Goal: Task Accomplishment & Management: Complete application form

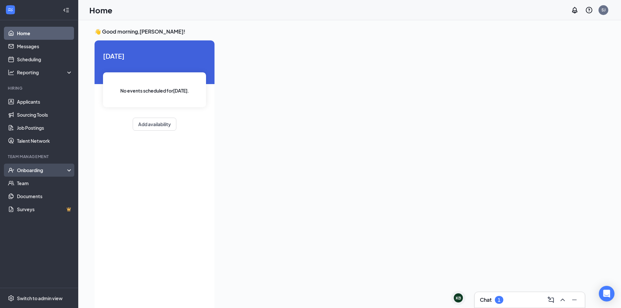
click at [55, 171] on div "Onboarding" at bounding box center [42, 170] width 50 height 7
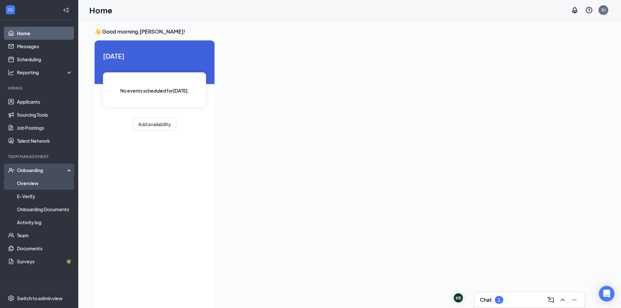
click at [36, 183] on link "Overview" at bounding box center [45, 183] width 56 height 13
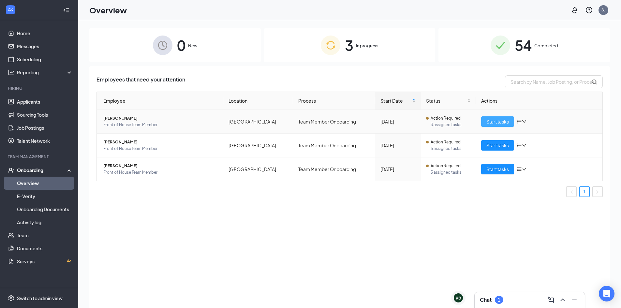
click at [490, 121] on span "Start tasks" at bounding box center [497, 121] width 22 height 7
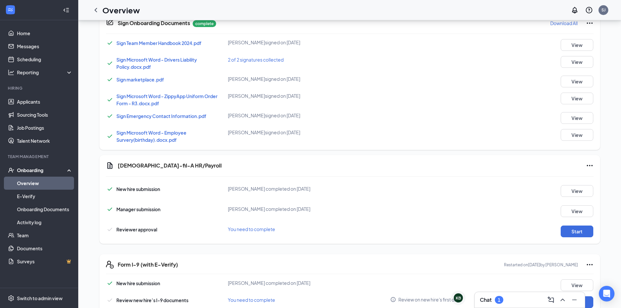
scroll to position [326, 0]
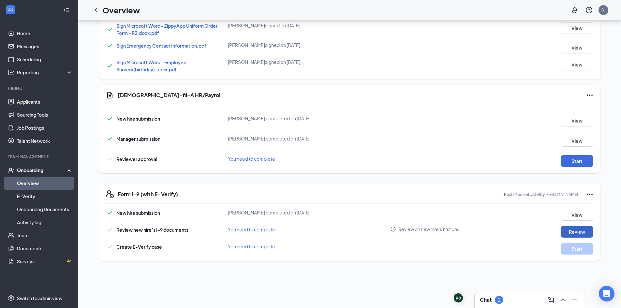
click at [566, 229] on button "Review" at bounding box center [577, 232] width 33 height 12
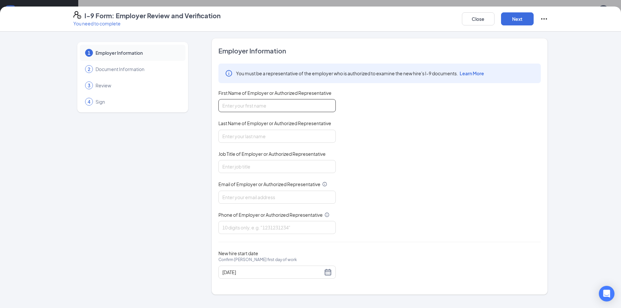
click at [269, 109] on input "First Name of Employer or Authorized Representative" at bounding box center [276, 105] width 117 height 13
type input "[PERSON_NAME]"
click at [260, 133] on input "Last Name of Employer or Authorized Representative" at bounding box center [276, 136] width 117 height 13
type input "[PERSON_NAME]"
click at [252, 165] on input "Job Title of Employer or Authorized Representative" at bounding box center [276, 166] width 117 height 13
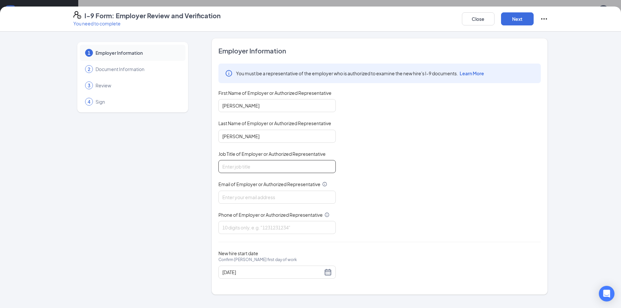
type input "HR Coordinator"
click at [260, 197] on input "Email of Employer or Authorized Representative" at bounding box center [276, 197] width 117 height 13
drag, startPoint x: 287, startPoint y: 199, endPoint x: 202, endPoint y: 198, distance: 84.1
click at [202, 198] on div "1 Employer Information 2 Document Information 3 Review 4 Sign Employer Informat…" at bounding box center [310, 166] width 475 height 257
click at [285, 198] on input "[EMAIL_ADDRESS][DOMAIN_NAME]" at bounding box center [276, 197] width 117 height 13
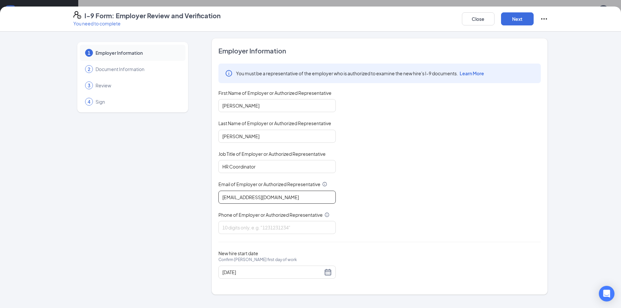
drag, startPoint x: 289, startPoint y: 197, endPoint x: 235, endPoint y: 204, distance: 54.5
click at [235, 204] on div "You must be a representative of the employer who is authorized to examine the n…" at bounding box center [379, 149] width 322 height 171
type input "[EMAIL_ADDRESS][DOMAIN_NAME]"
click at [261, 229] on input "Phone of Employer or Authorized Representative" at bounding box center [276, 227] width 117 height 13
type input "7068458484"
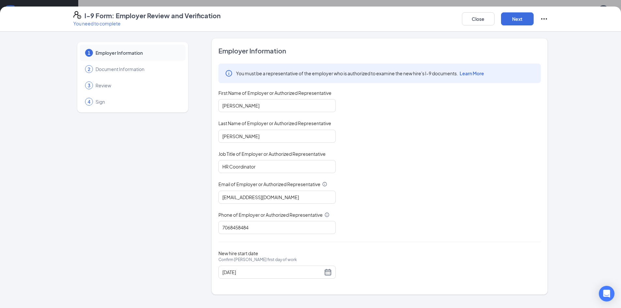
click at [314, 243] on div "Employer Information You must be a representative of the employer who is author…" at bounding box center [379, 166] width 322 height 240
click at [519, 20] on button "Next" at bounding box center [517, 18] width 33 height 13
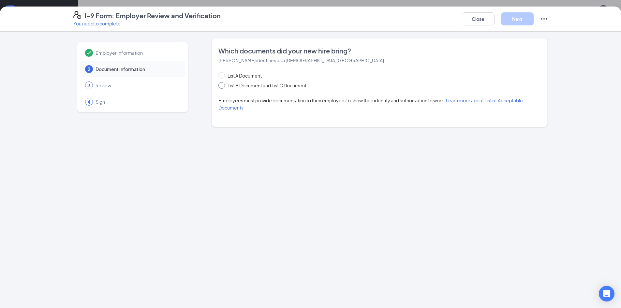
click at [295, 87] on span "List B Document and List C Document" at bounding box center [267, 85] width 84 height 7
click at [223, 87] on input "List B Document and List C Document" at bounding box center [220, 84] width 5 height 5
radio input "true"
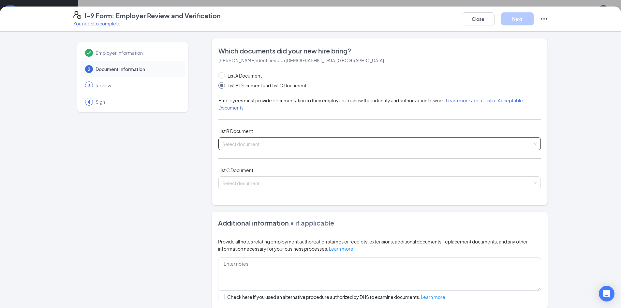
click at [266, 145] on input "search" at bounding box center [377, 143] width 310 height 10
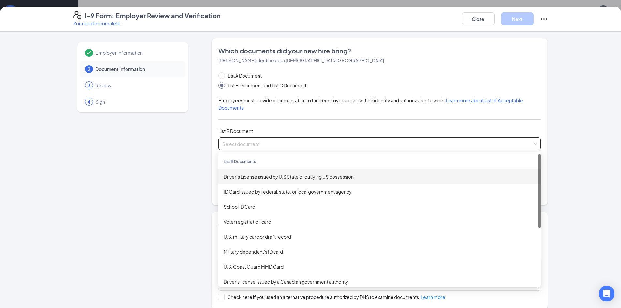
click at [272, 177] on div "Driver’s License issued by U.S State or outlying US possession" at bounding box center [380, 176] width 312 height 7
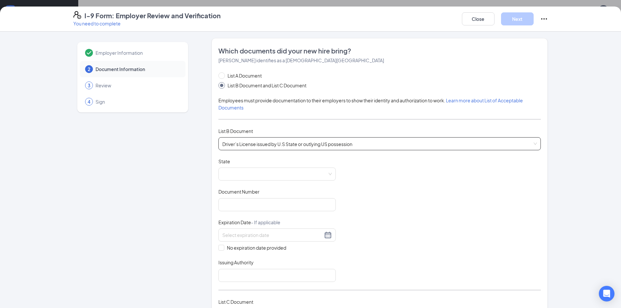
click at [272, 177] on span at bounding box center [277, 174] width 110 height 12
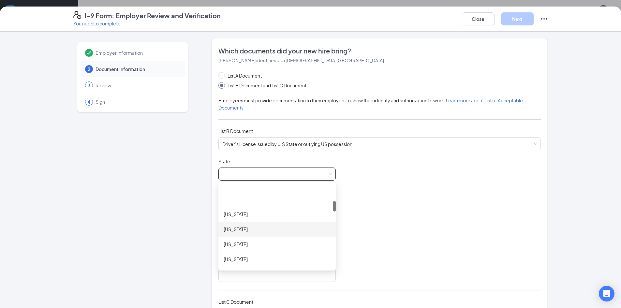
scroll to position [130, 0]
click at [263, 228] on div "[US_STATE]" at bounding box center [277, 226] width 107 height 7
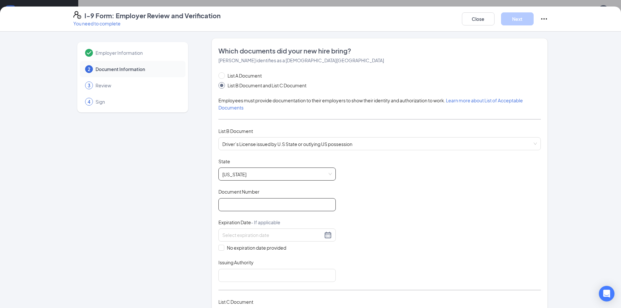
click at [249, 203] on input "Document Number" at bounding box center [276, 204] width 117 height 13
type input "071581995"
click at [253, 237] on input at bounding box center [272, 234] width 100 height 7
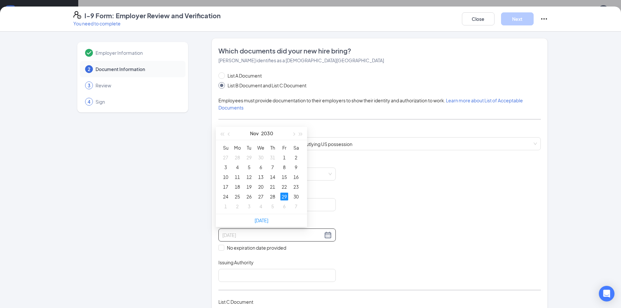
click at [284, 198] on div "29" at bounding box center [284, 197] width 8 height 8
type input "[DATE]"
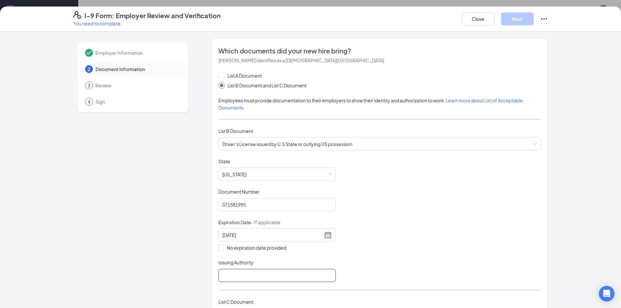
click at [236, 273] on input "Issuing Authority" at bounding box center [276, 275] width 117 height 13
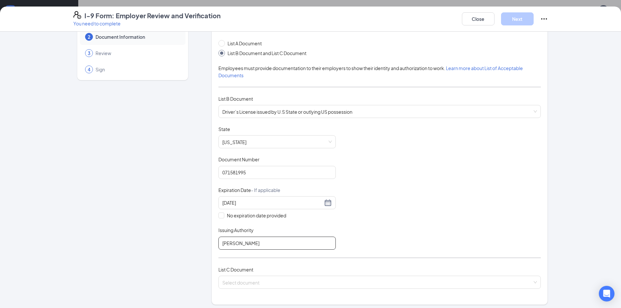
scroll to position [33, 0]
type input "[PERSON_NAME]"
click at [256, 278] on input "search" at bounding box center [377, 281] width 310 height 10
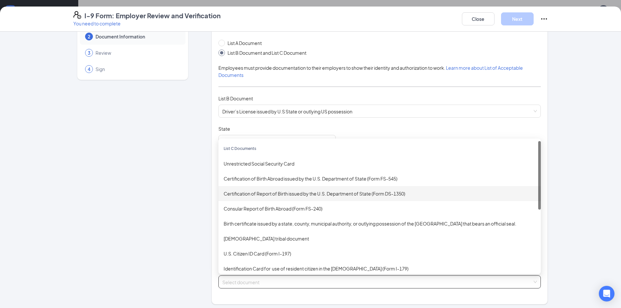
click at [331, 196] on div "Certification of Report of Birth issued by the U.S. Department of State (Form D…" at bounding box center [380, 193] width 312 height 7
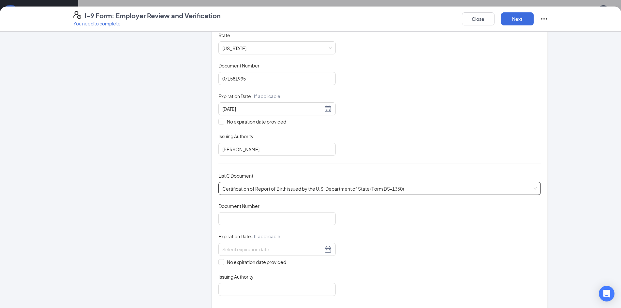
scroll to position [130, 0]
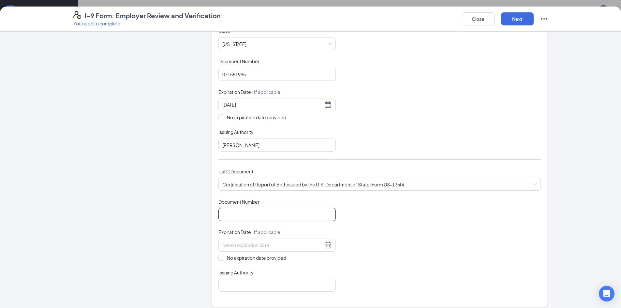
click at [296, 218] on input "Document Number" at bounding box center [276, 214] width 117 height 13
type input "2008GA000135173"
click at [220, 259] on input "No expiration date provided" at bounding box center [220, 257] width 5 height 5
checkbox input "true"
click at [238, 287] on input "Issuing Authority" at bounding box center [276, 286] width 117 height 13
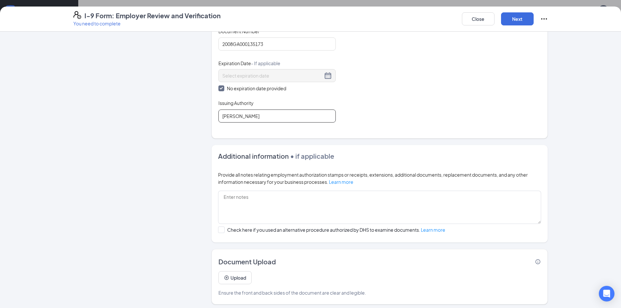
scroll to position [304, 0]
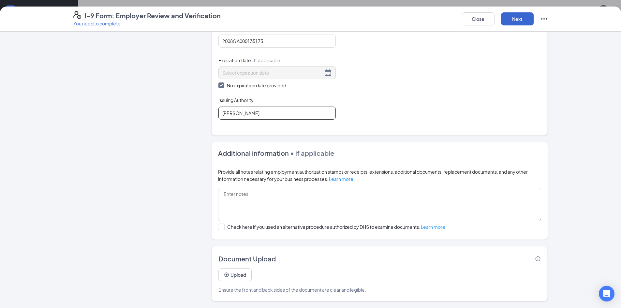
type input "[PERSON_NAME]"
click at [513, 18] on button "Next" at bounding box center [517, 18] width 33 height 13
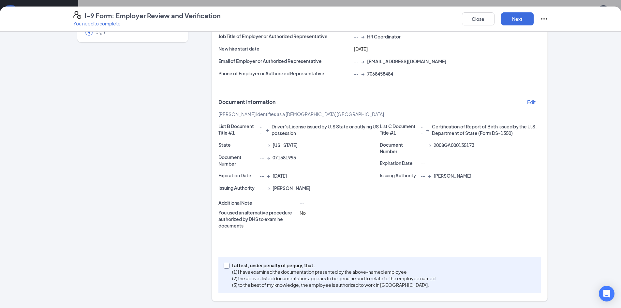
click at [224, 268] on span at bounding box center [227, 266] width 6 height 6
click at [224, 267] on input "I attest, under penalty of [PERSON_NAME], that: (1) I have examined the documen…" at bounding box center [226, 265] width 5 height 5
checkbox input "true"
click at [503, 22] on button "Next" at bounding box center [517, 18] width 33 height 13
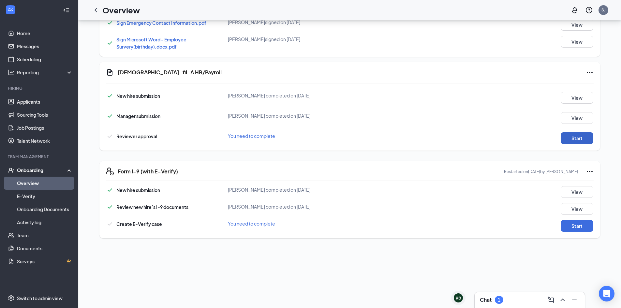
click at [570, 137] on button "Start" at bounding box center [577, 138] width 33 height 12
click at [568, 235] on div "Form I-9 (with E-Verify) Restarted on [DATE] by [PERSON_NAME] New hire submissi…" at bounding box center [349, 199] width 501 height 77
click at [566, 229] on button "Start" at bounding box center [577, 226] width 33 height 12
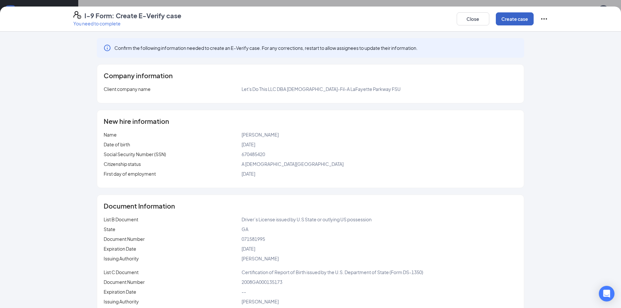
click at [506, 19] on button "Create case" at bounding box center [515, 18] width 38 height 13
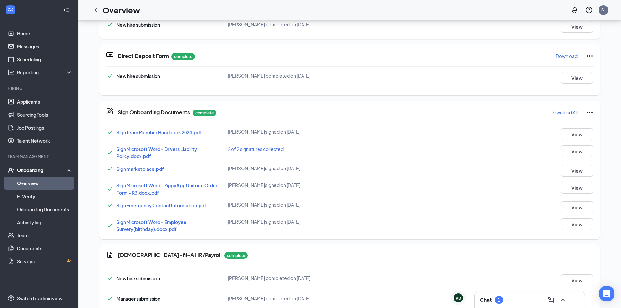
scroll to position [387, 0]
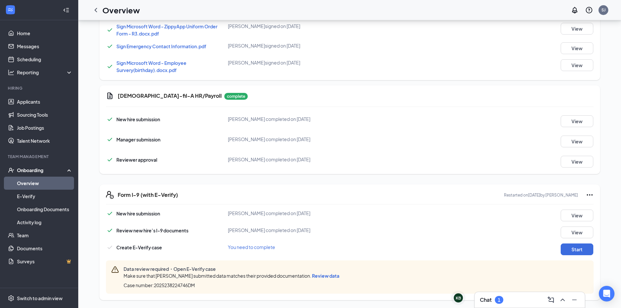
click at [326, 276] on span "Review data" at bounding box center [325, 276] width 27 height 6
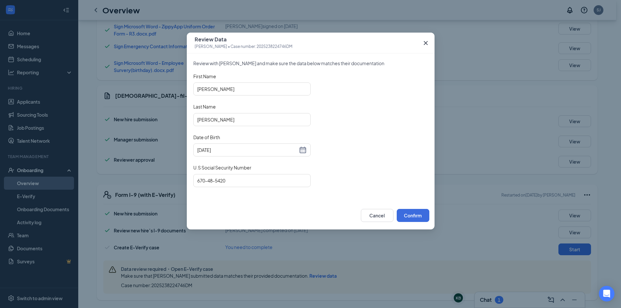
click at [427, 42] on icon "Cross" at bounding box center [426, 43] width 8 height 8
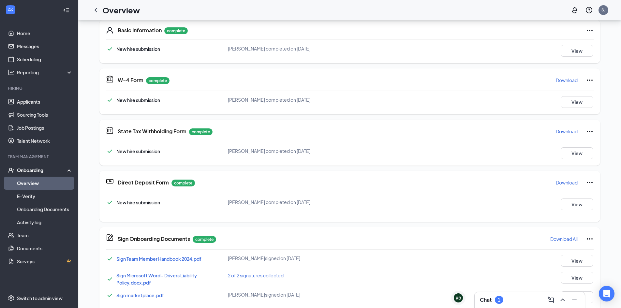
scroll to position [29, 0]
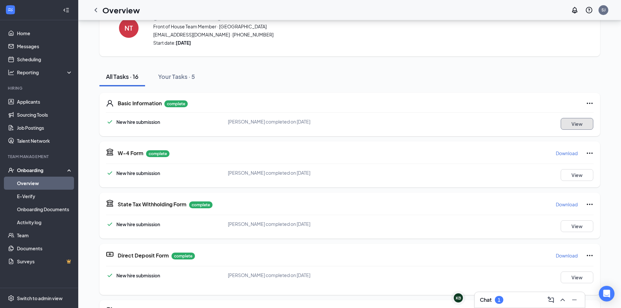
click at [572, 126] on button "View" at bounding box center [577, 124] width 33 height 12
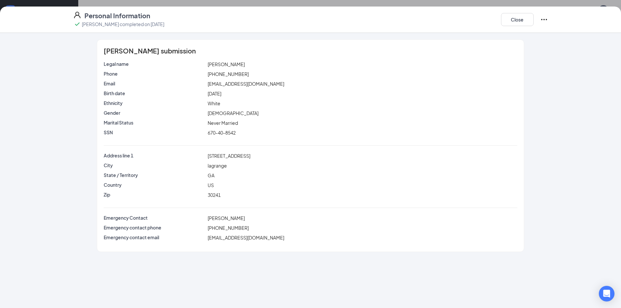
scroll to position [0, 0]
click at [516, 22] on button "Close" at bounding box center [517, 19] width 33 height 13
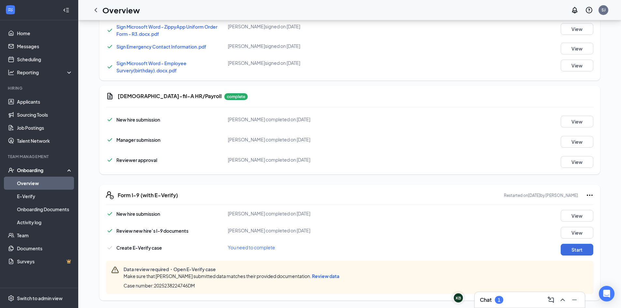
scroll to position [387, 0]
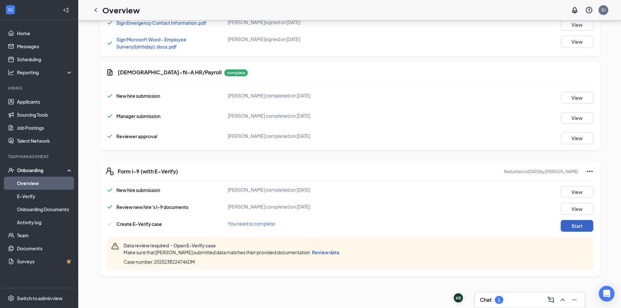
click at [561, 226] on button "Start" at bounding box center [577, 226] width 33 height 12
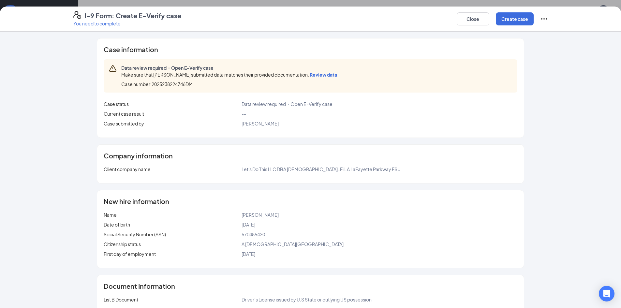
scroll to position [192, 0]
click at [473, 17] on button "Close" at bounding box center [473, 18] width 33 height 13
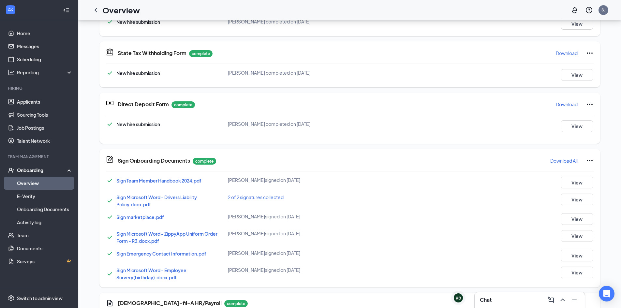
scroll to position [0, 0]
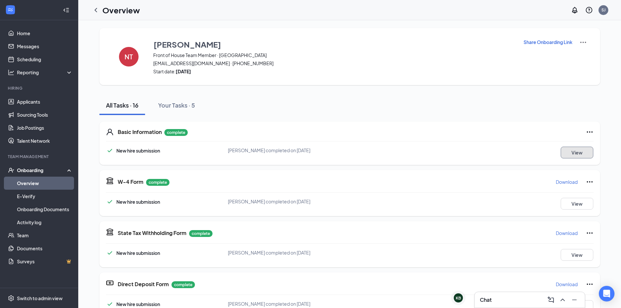
click at [568, 153] on button "View" at bounding box center [577, 153] width 33 height 12
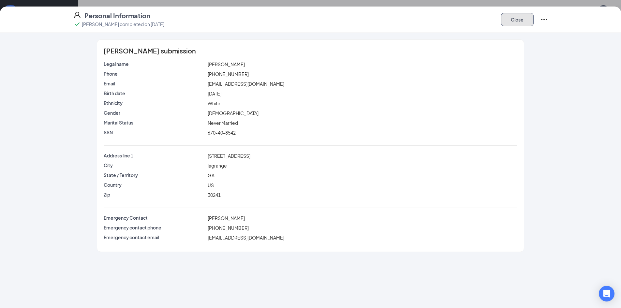
click at [519, 20] on button "Close" at bounding box center [517, 19] width 33 height 13
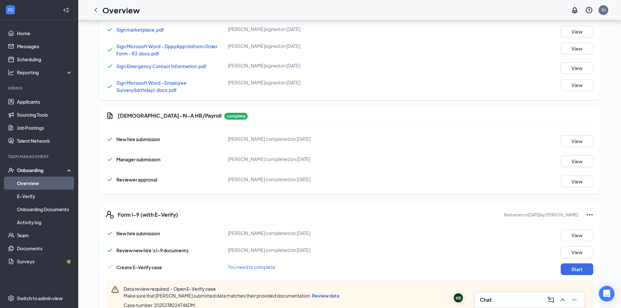
scroll to position [387, 0]
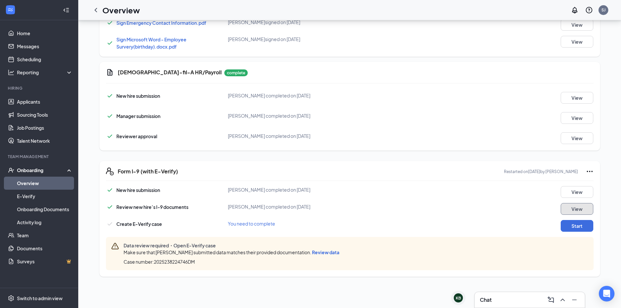
click at [567, 210] on button "View" at bounding box center [577, 209] width 33 height 12
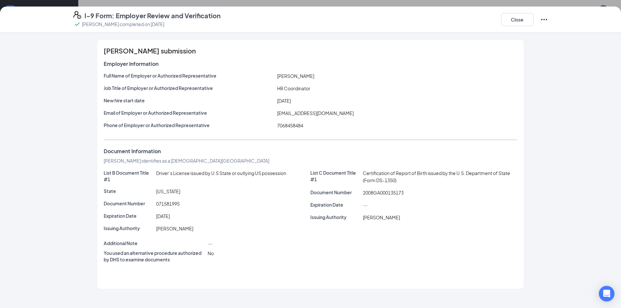
scroll to position [322, 0]
click at [542, 21] on icon "Ellipses" at bounding box center [544, 20] width 8 height 8
click at [528, 20] on button "Close" at bounding box center [517, 19] width 33 height 13
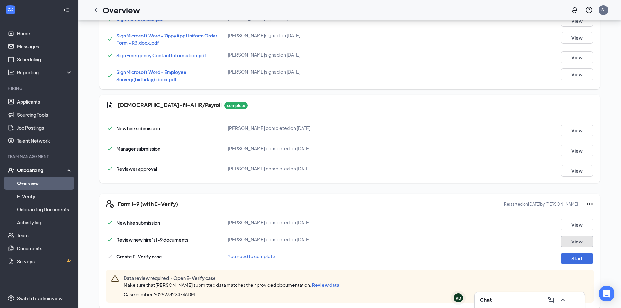
scroll to position [387, 0]
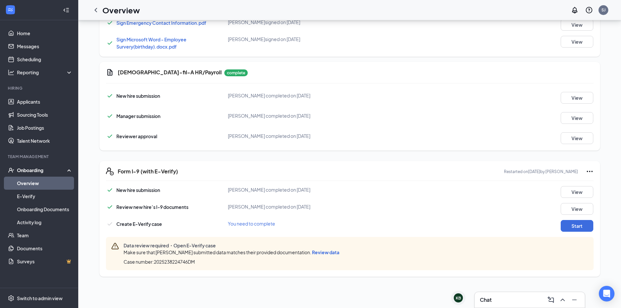
click at [334, 255] on span "Review data" at bounding box center [325, 252] width 27 height 6
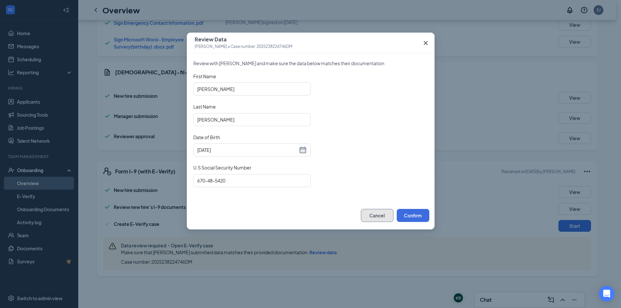
click at [382, 218] on button "Cancel" at bounding box center [377, 215] width 33 height 13
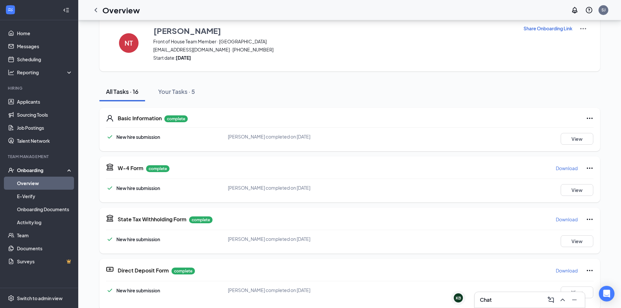
scroll to position [0, 0]
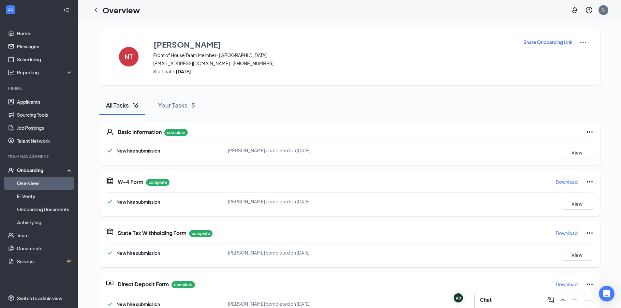
click at [588, 134] on icon "Ellipses" at bounding box center [590, 132] width 8 height 8
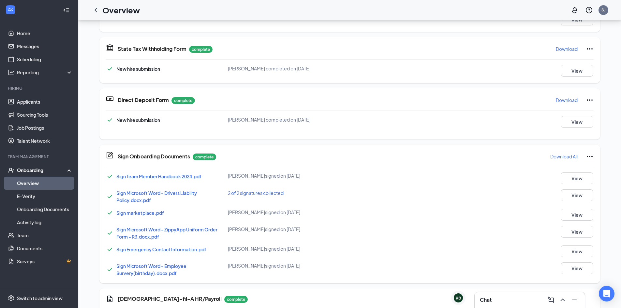
scroll to position [163, 0]
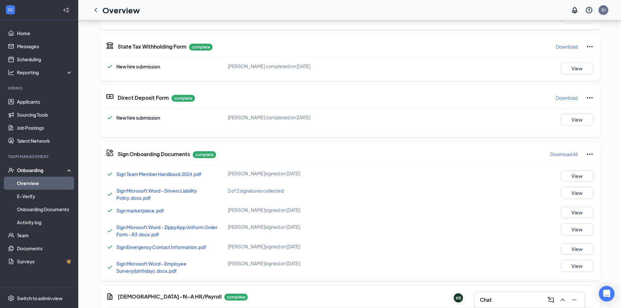
click at [559, 45] on p "Download" at bounding box center [567, 46] width 22 height 7
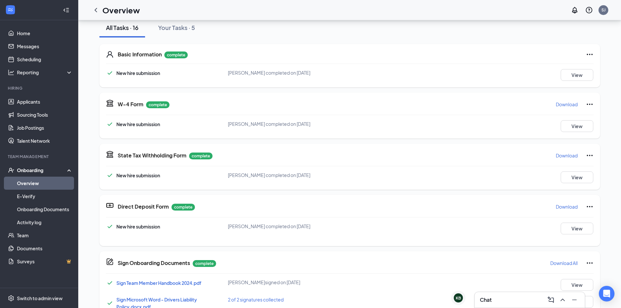
scroll to position [33, 0]
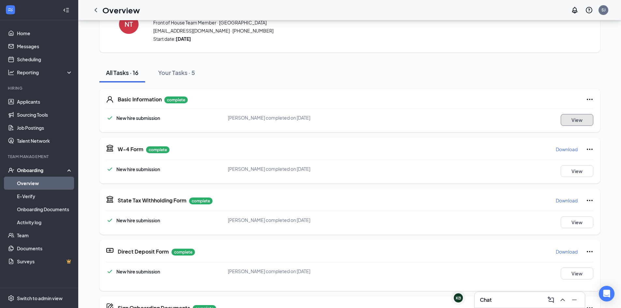
click at [567, 123] on button "View" at bounding box center [577, 120] width 33 height 12
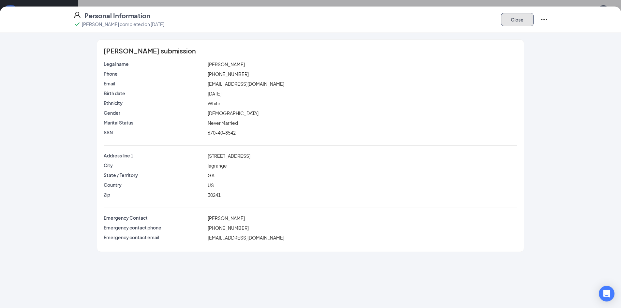
click at [512, 19] on button "Close" at bounding box center [517, 19] width 33 height 13
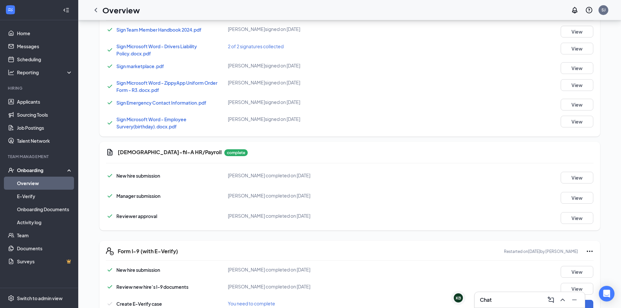
scroll to position [387, 0]
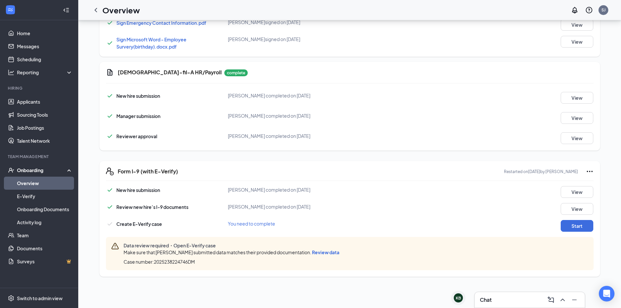
click at [314, 253] on span "Review data" at bounding box center [325, 252] width 27 height 6
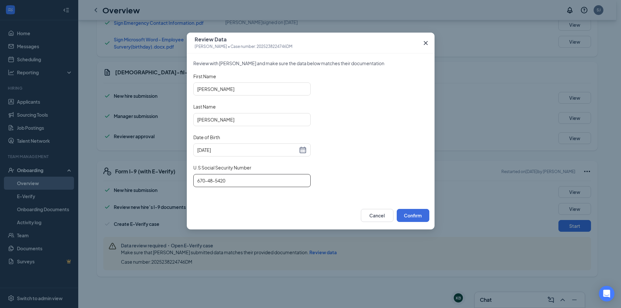
drag, startPoint x: 243, startPoint y: 182, endPoint x: 160, endPoint y: 176, distance: 83.3
click at [160, 176] on div "Review Data [PERSON_NAME] • Case number: 2025238224746DM Review with [PERSON_NA…" at bounding box center [310, 154] width 621 height 308
type input "670-40-8542"
click at [406, 220] on button "Confirm" at bounding box center [413, 215] width 33 height 13
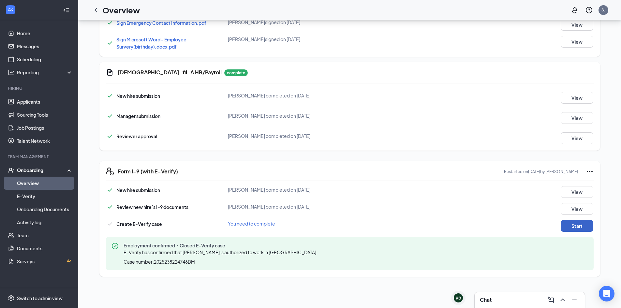
click at [564, 230] on button "Start" at bounding box center [577, 226] width 33 height 12
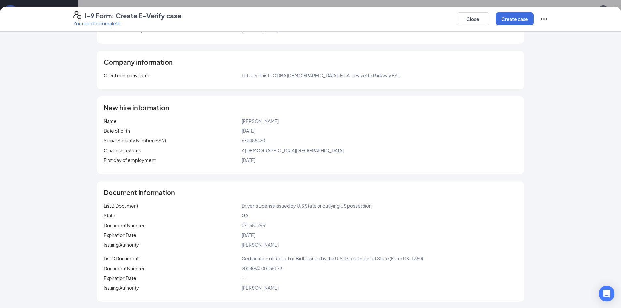
scroll to position [95, 0]
click at [513, 24] on button "Create case" at bounding box center [515, 18] width 38 height 13
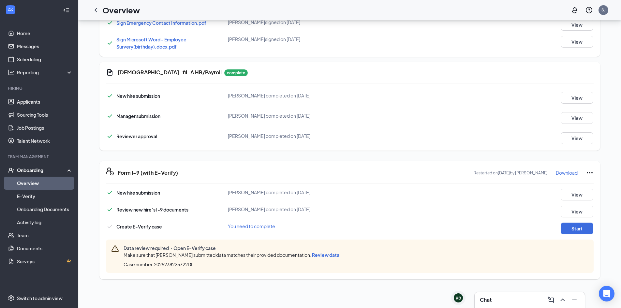
click at [321, 253] on span "Review data" at bounding box center [325, 255] width 27 height 6
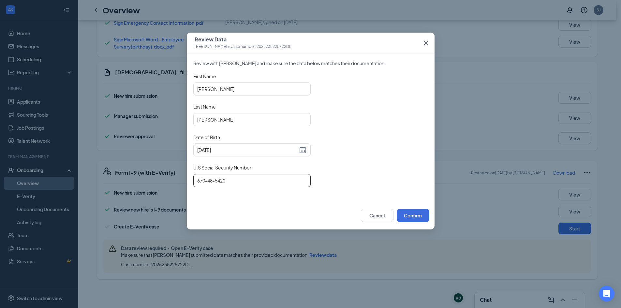
drag, startPoint x: 235, startPoint y: 180, endPoint x: 211, endPoint y: 186, distance: 24.1
click at [211, 186] on input "670-48-5420" at bounding box center [251, 180] width 117 height 13
type input "670-40-8542"
click at [404, 215] on button "Confirm" at bounding box center [413, 215] width 33 height 13
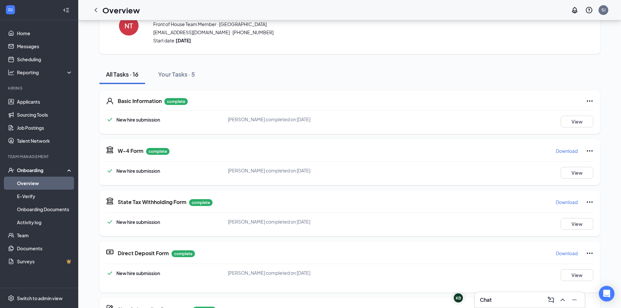
scroll to position [0, 0]
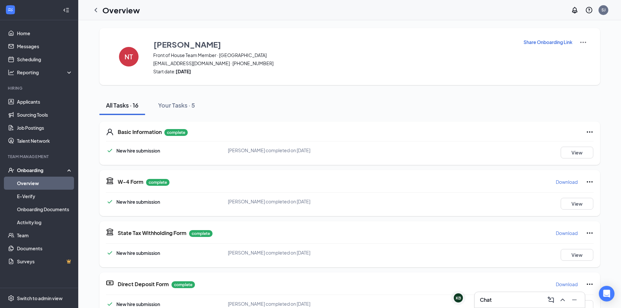
drag, startPoint x: 96, startPoint y: 9, endPoint x: 109, endPoint y: 21, distance: 17.1
click at [96, 9] on icon "ChevronLeft" at bounding box center [96, 10] width 8 height 8
